Goal: Task Accomplishment & Management: Manage account settings

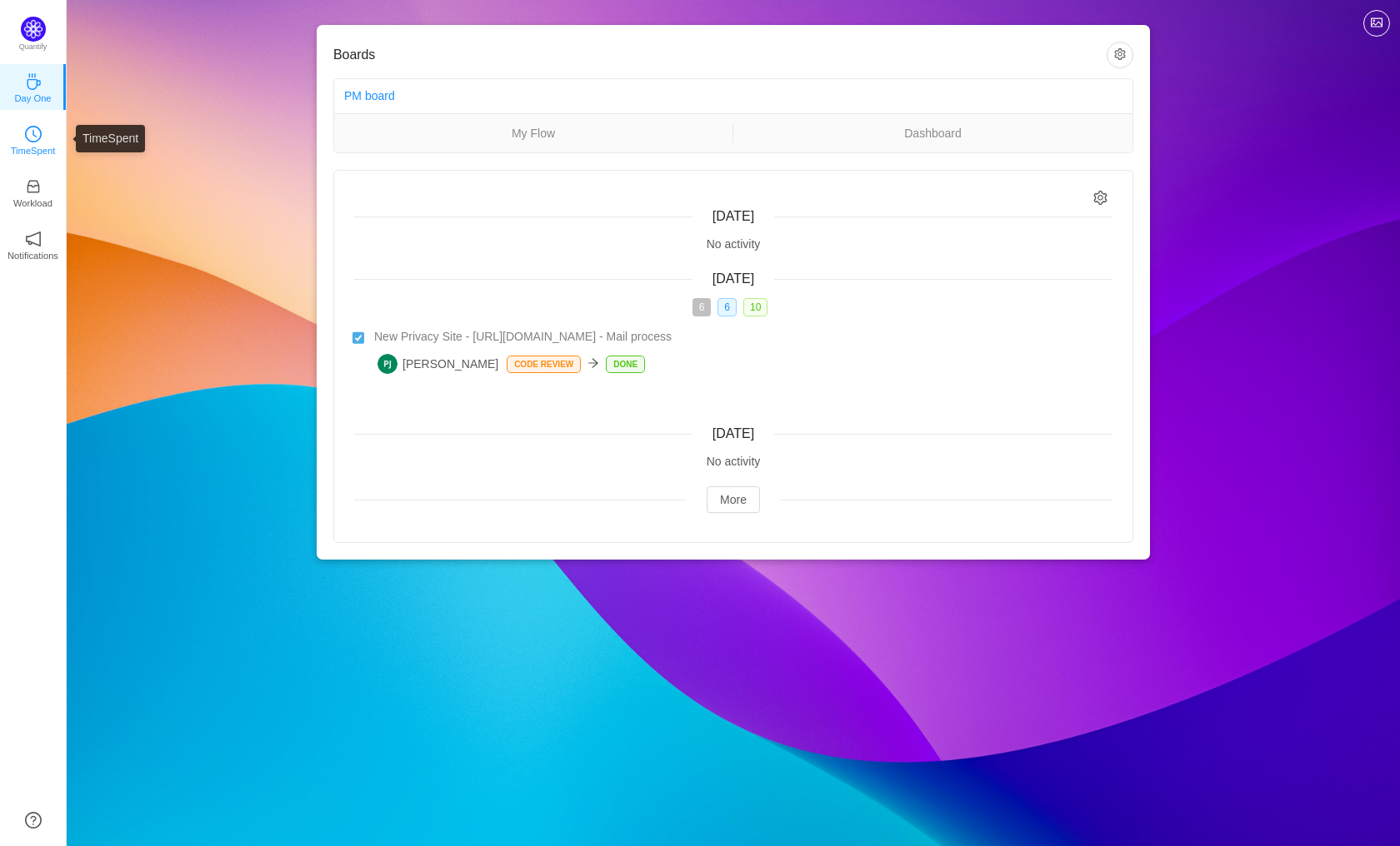
click at [34, 132] on icon "icon: clock-circle" at bounding box center [35, 134] width 4 height 8
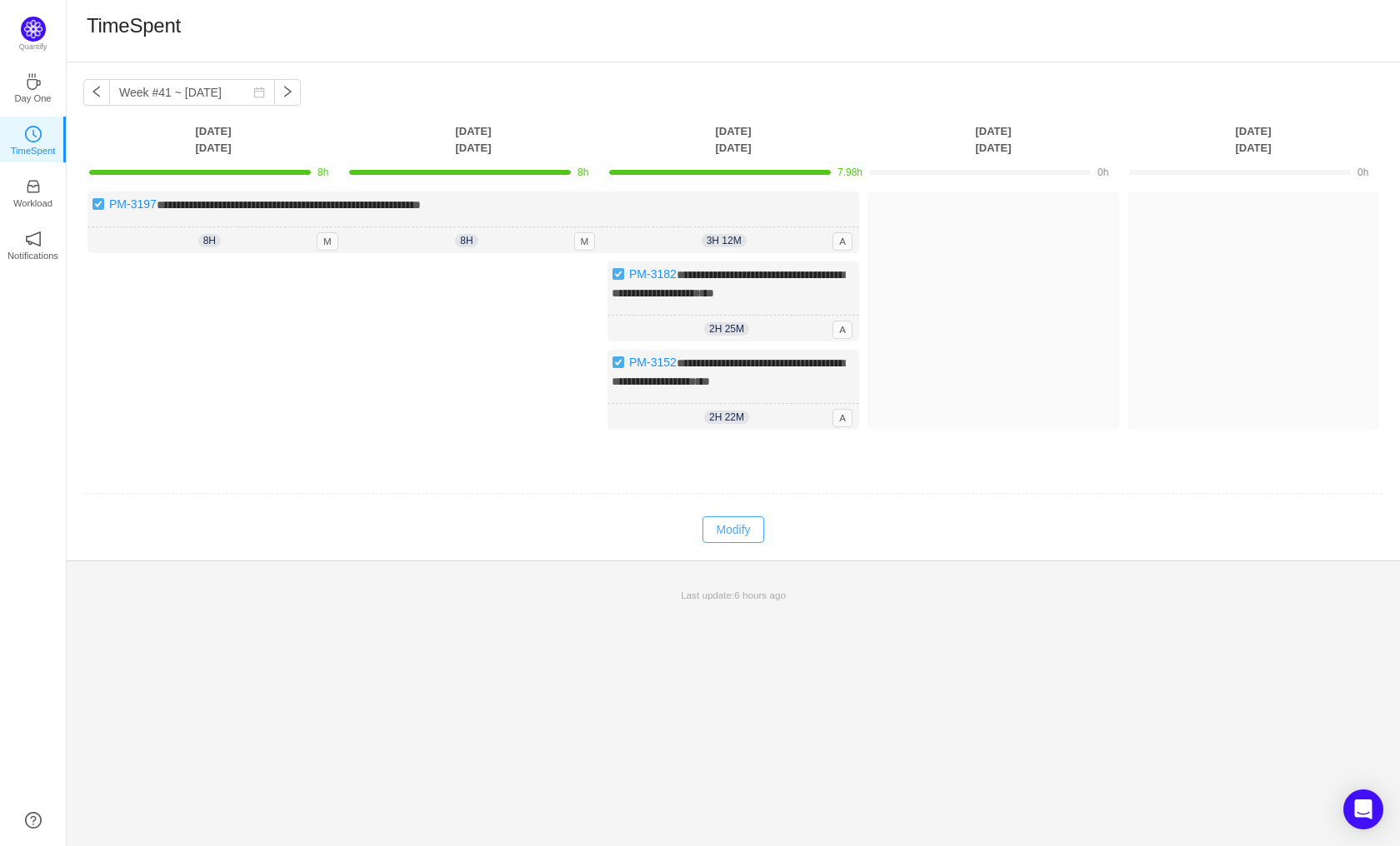
click at [741, 539] on button "Modify" at bounding box center [734, 530] width 61 height 27
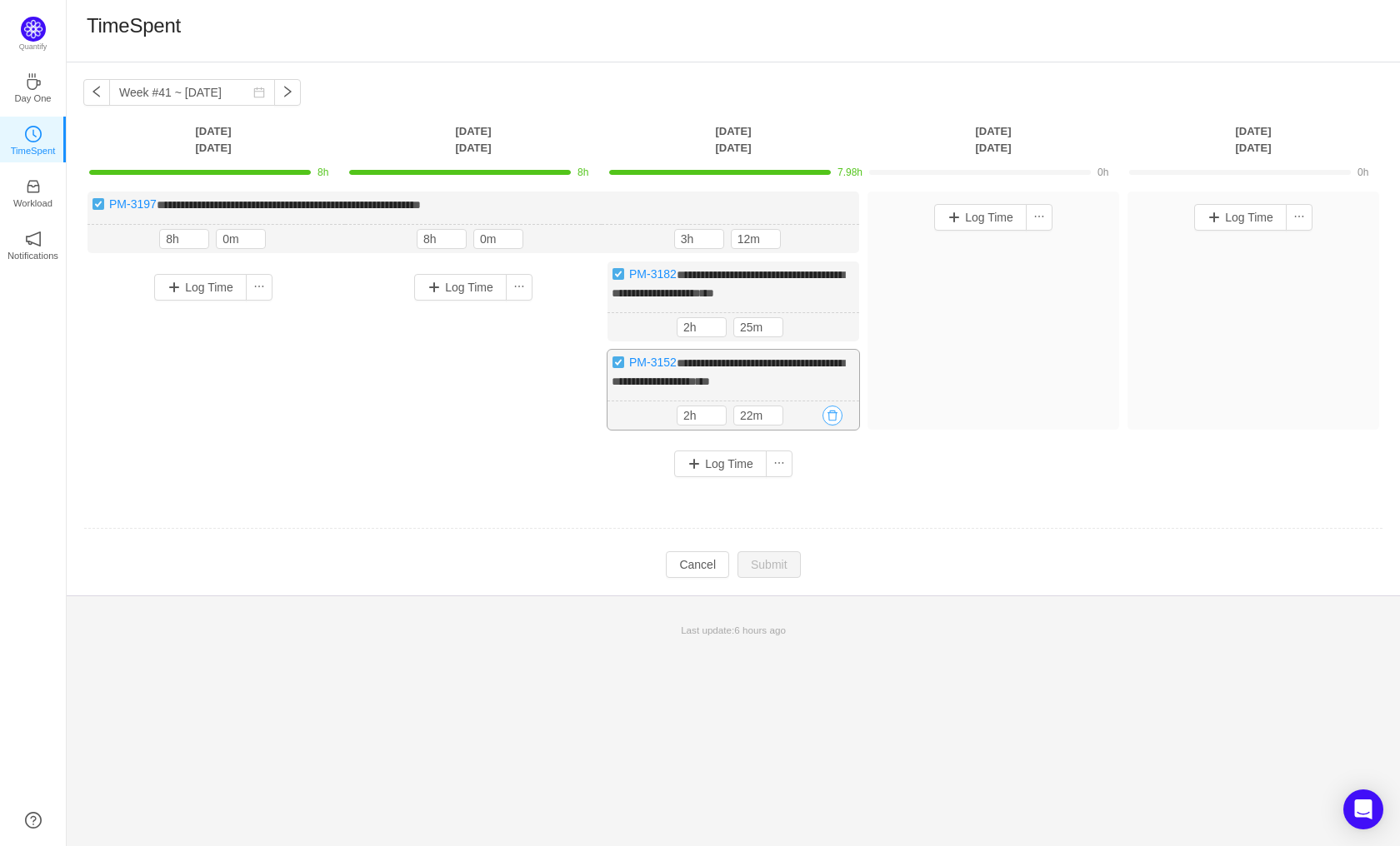
click at [831, 426] on button "button" at bounding box center [832, 416] width 20 height 20
click at [814, 501] on button "Yes" at bounding box center [814, 501] width 33 height 20
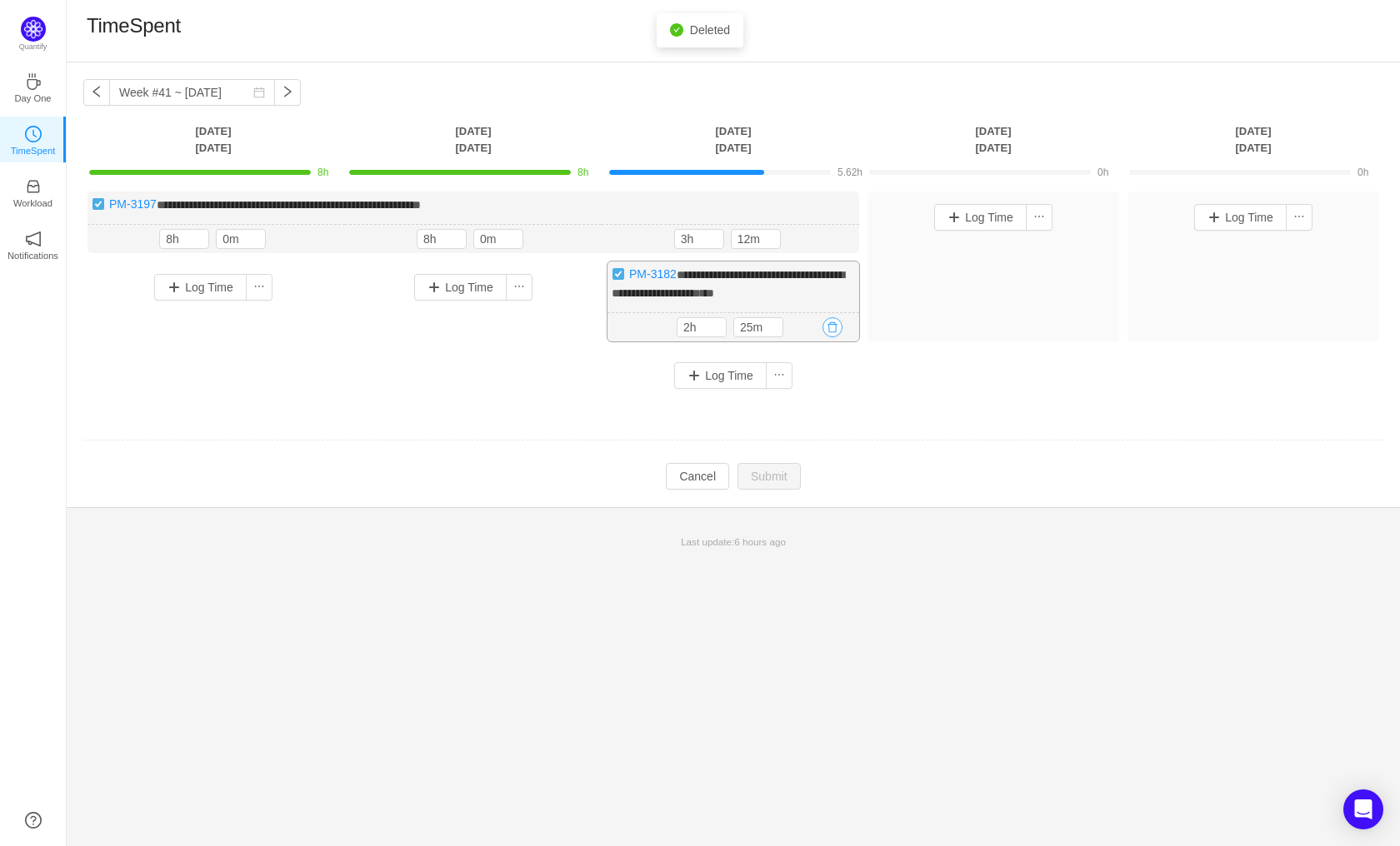
click at [831, 324] on button "button" at bounding box center [832, 327] width 20 height 20
click at [818, 402] on button "Yes" at bounding box center [814, 397] width 33 height 20
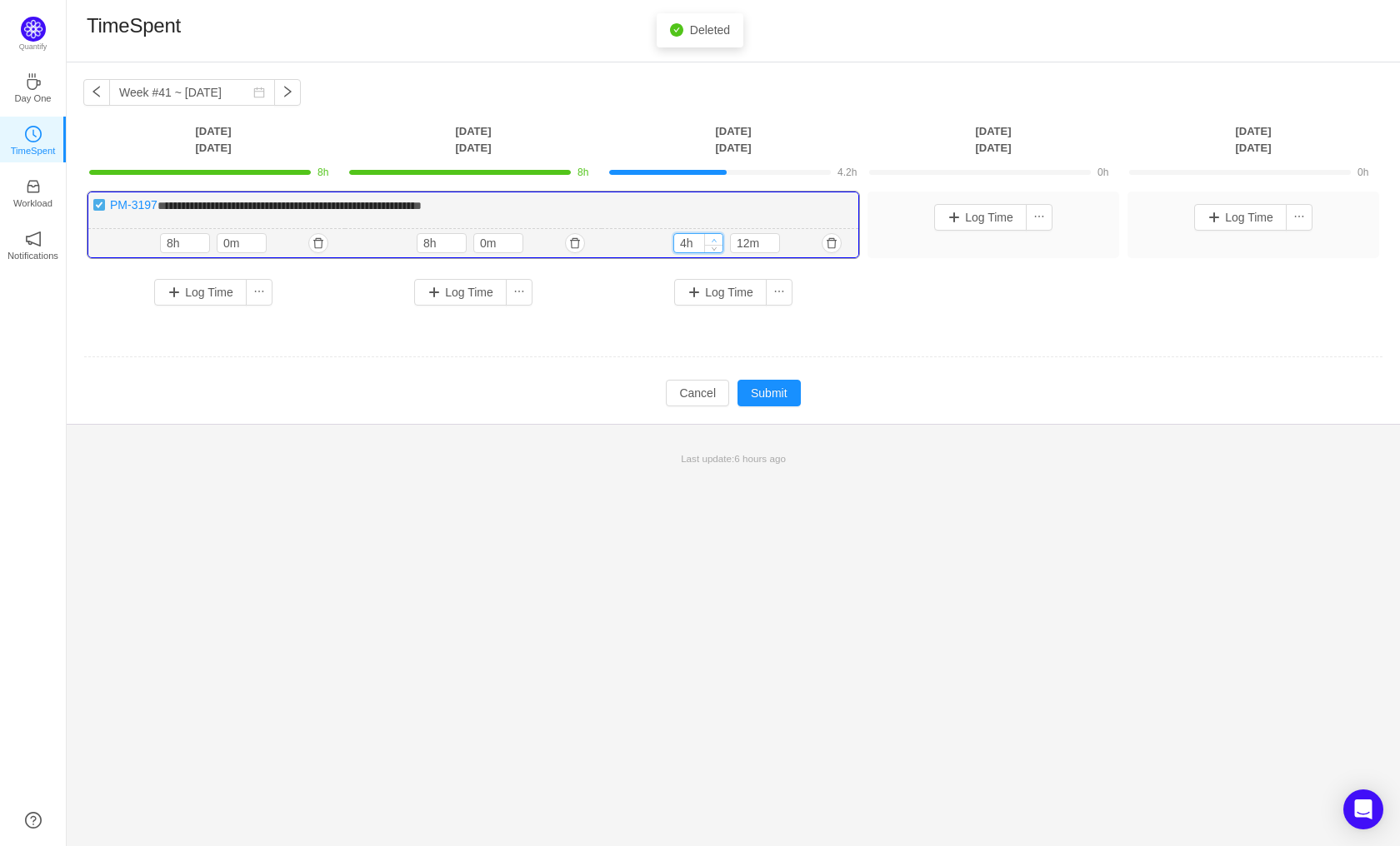
click at [717, 240] on icon "icon: up" at bounding box center [715, 240] width 6 height 6
type input "8h"
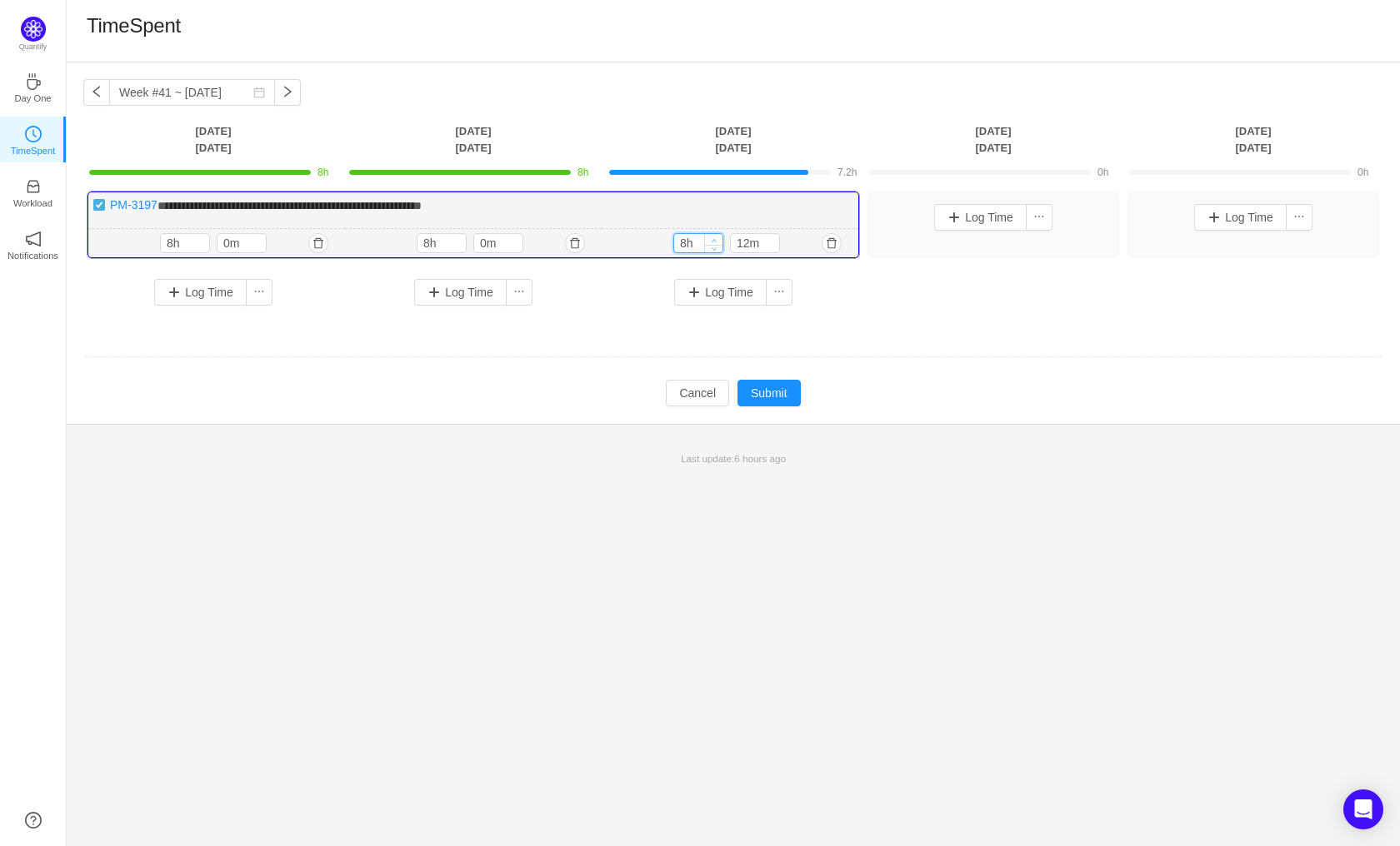
click at [717, 240] on icon "icon: up" at bounding box center [715, 240] width 6 height 6
click at [777, 250] on span "Decrease Value" at bounding box center [770, 246] width 18 height 11
type input "0m"
click at [777, 250] on span "Decrease Value" at bounding box center [770, 246] width 18 height 11
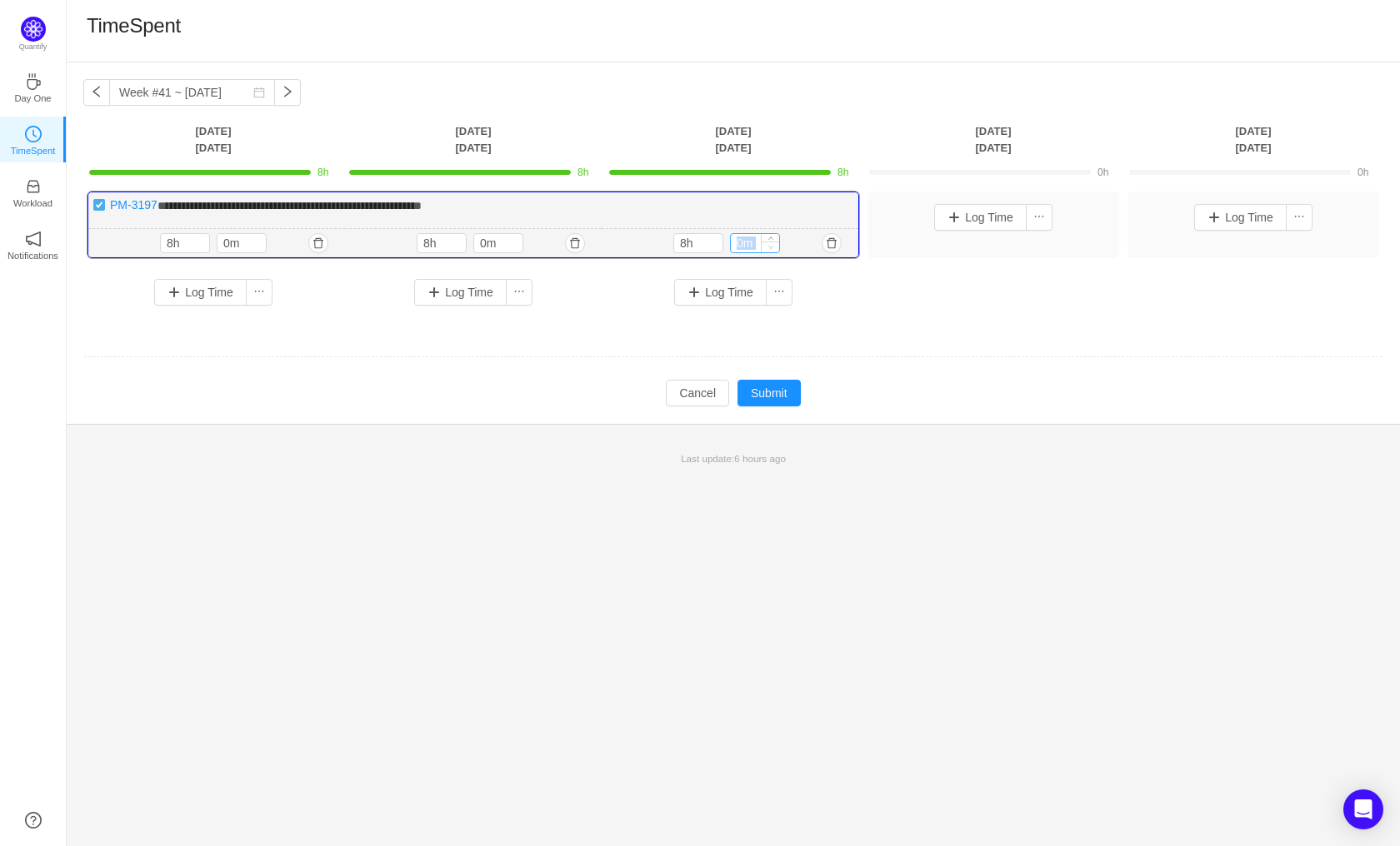
click at [777, 250] on span "Decrease Value" at bounding box center [770, 246] width 18 height 11
click at [765, 391] on button "Submit" at bounding box center [769, 392] width 63 height 27
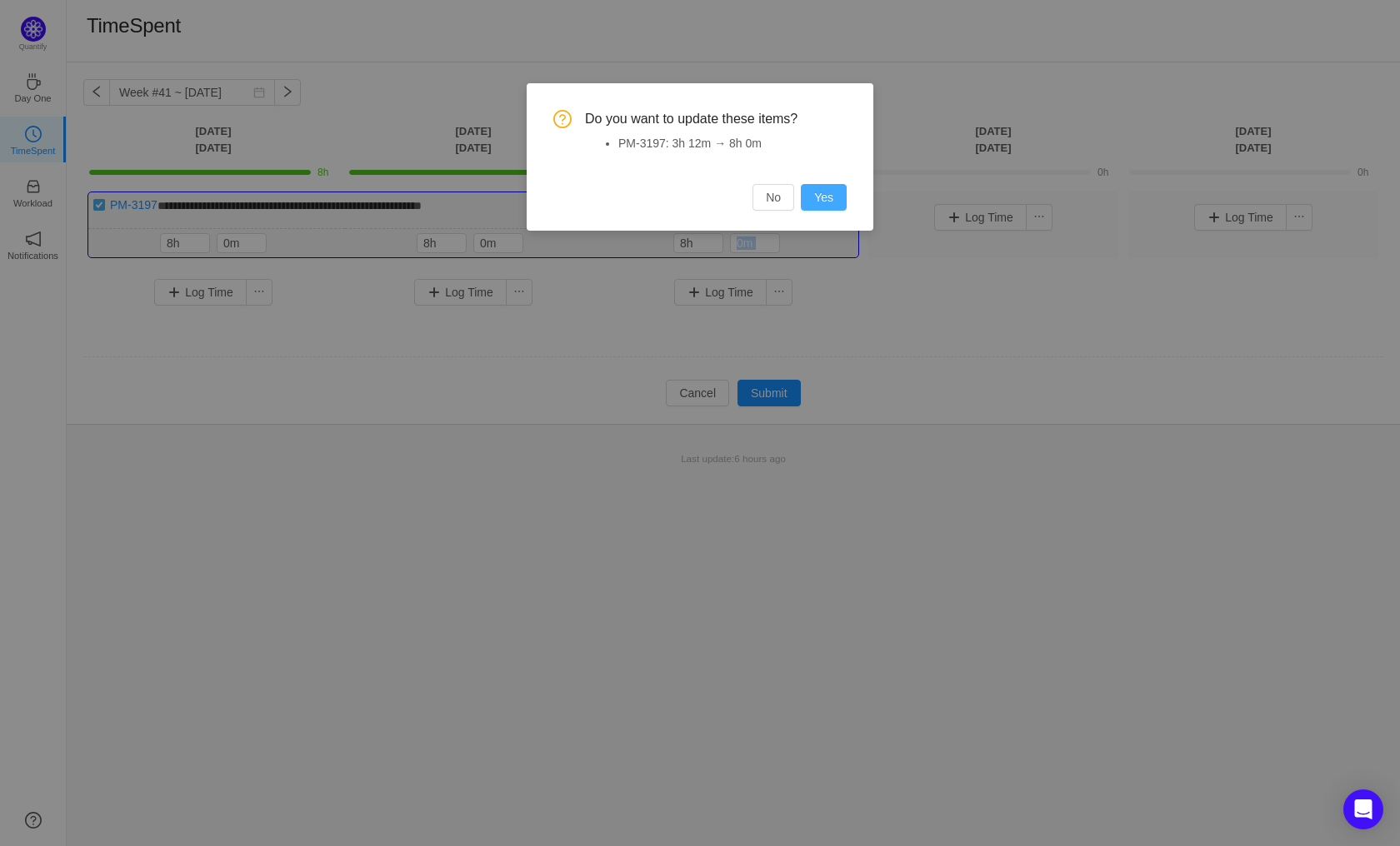
click at [826, 196] on button "Yes" at bounding box center [824, 197] width 45 height 27
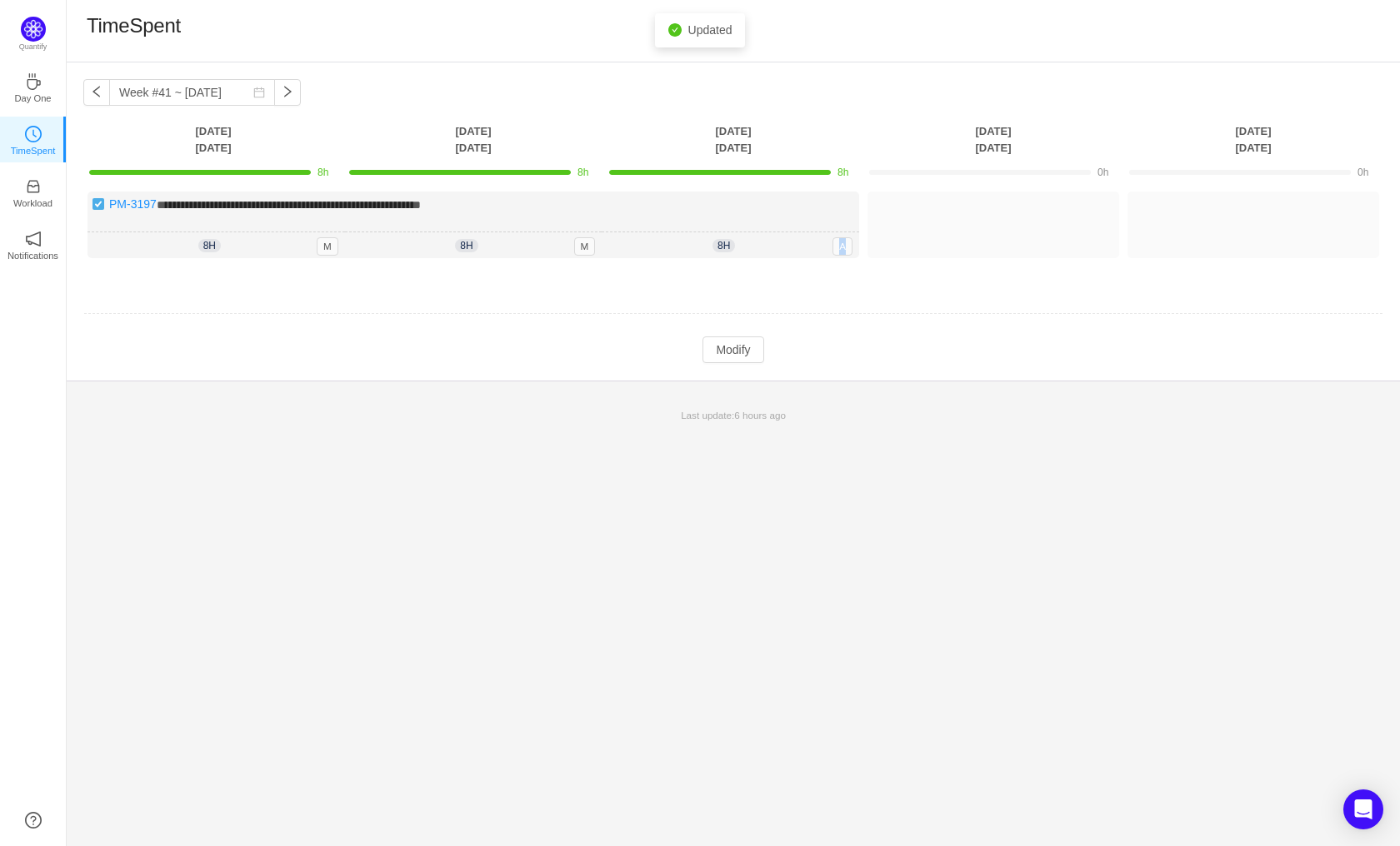
click at [1012, 313] on div at bounding box center [733, 313] width 1298 height 1
